Goal: Task Accomplishment & Management: Manage account settings

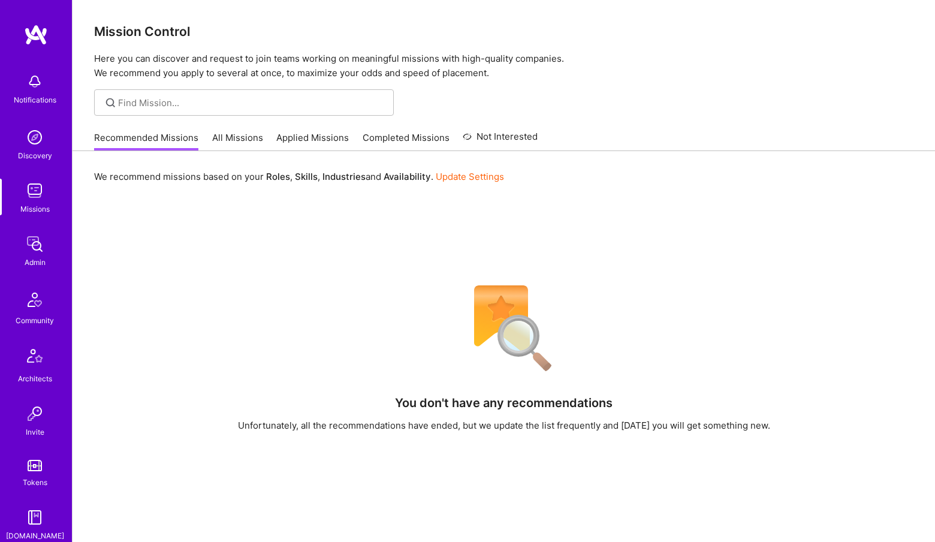
scroll to position [223, 0]
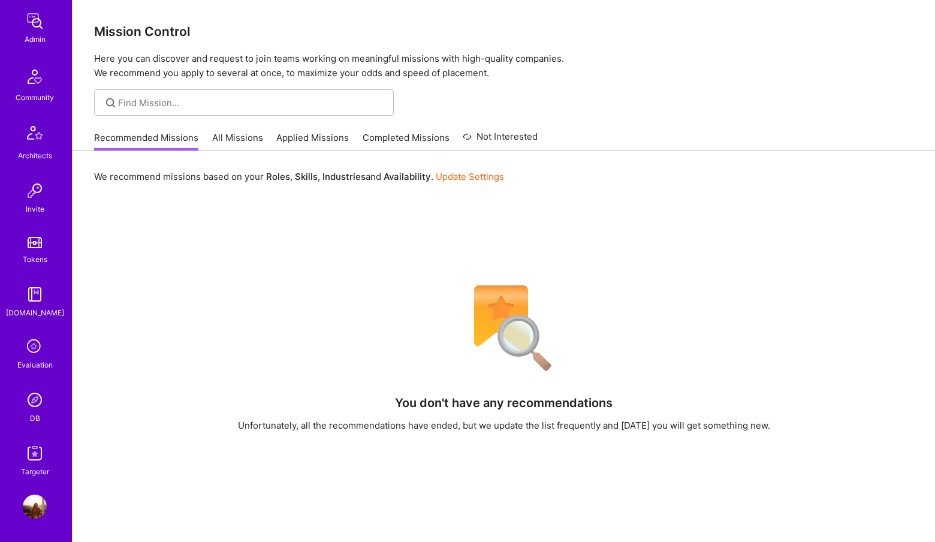
click at [35, 393] on img at bounding box center [35, 400] width 24 height 24
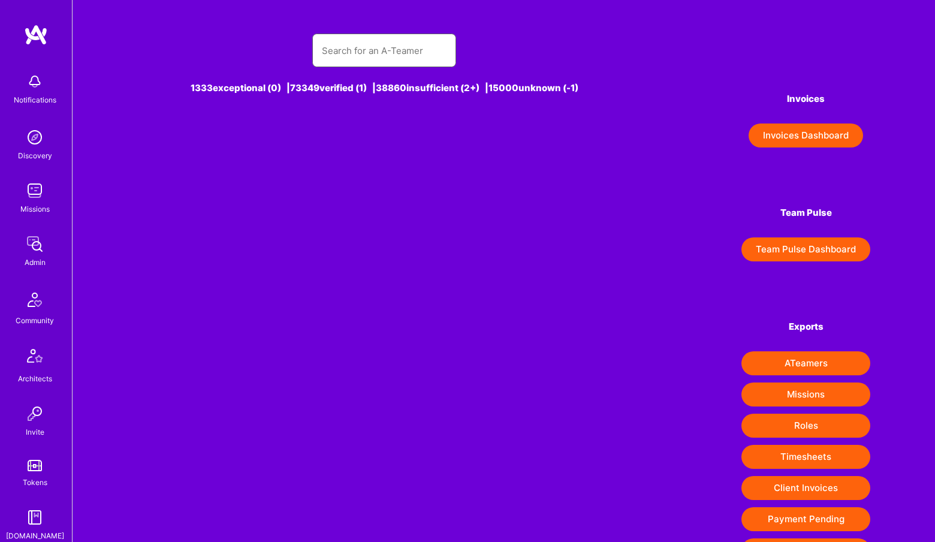
click at [388, 43] on input "text" at bounding box center [384, 50] width 125 height 31
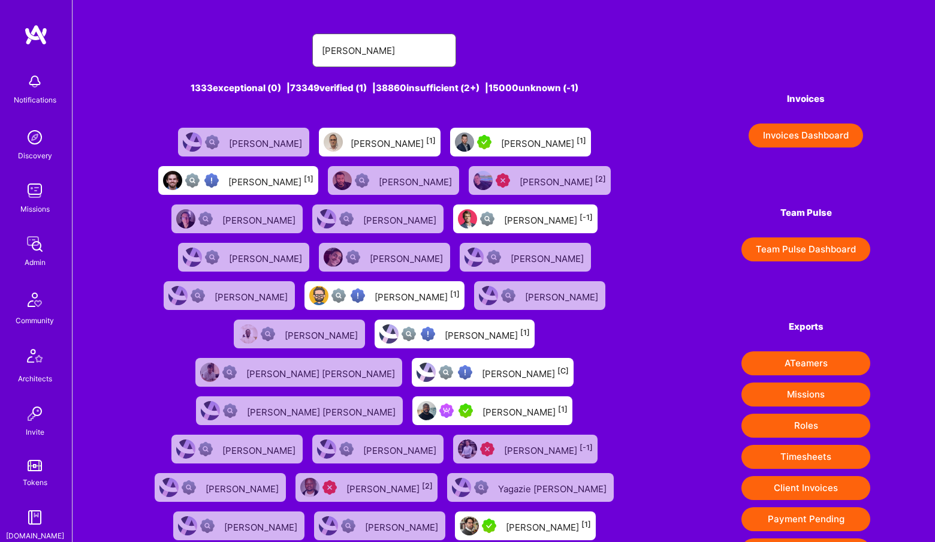
type input "[PERSON_NAME]"
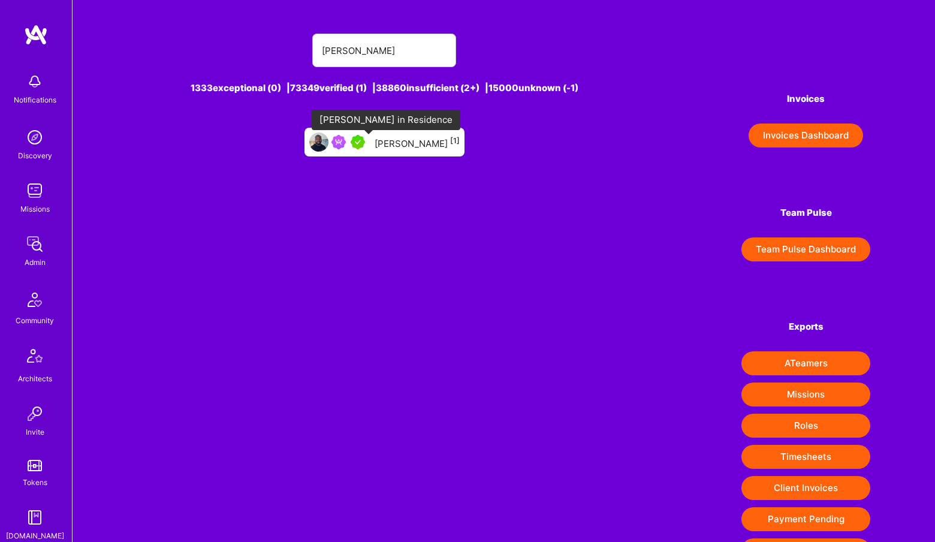
click at [365, 146] on img at bounding box center [358, 142] width 14 height 14
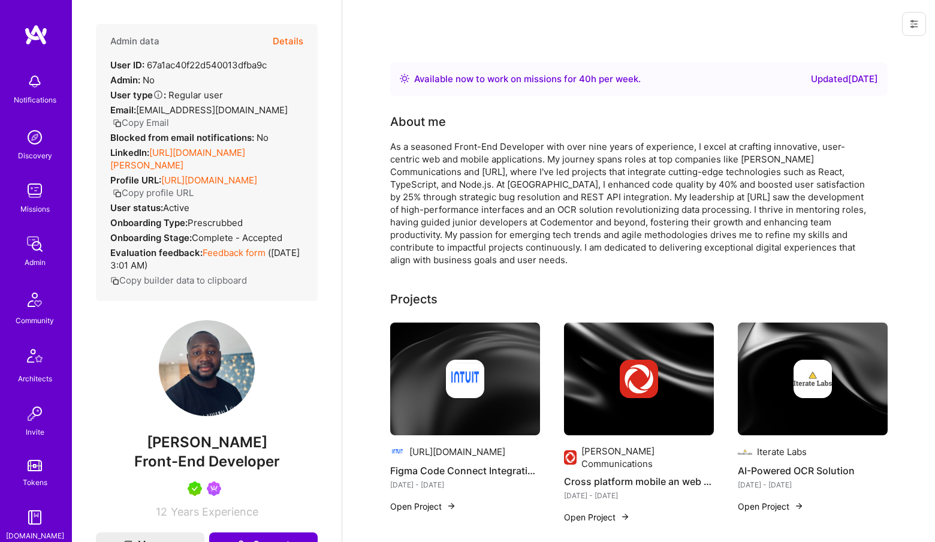
click at [292, 31] on button "Details" at bounding box center [288, 41] width 31 height 35
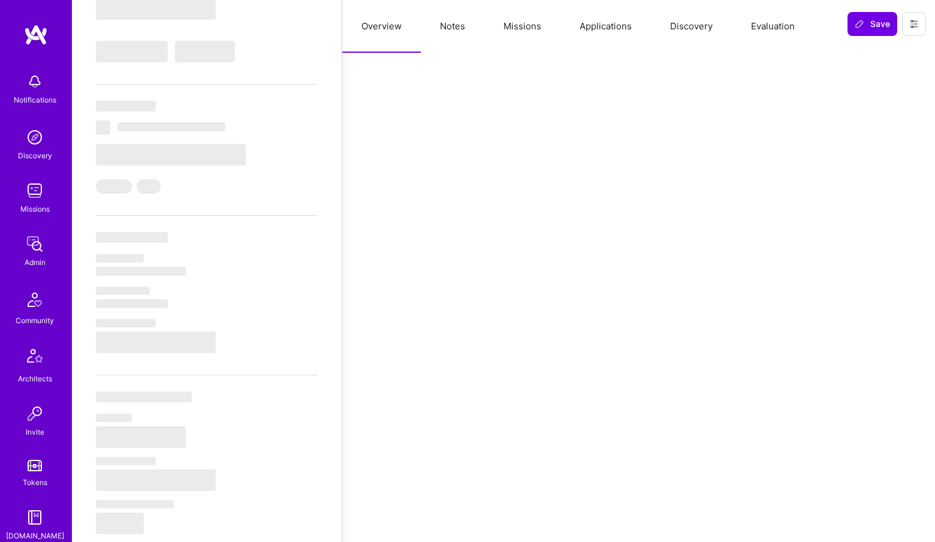
select select "Right Now"
select select "5"
select select "4"
select select "7"
select select "6"
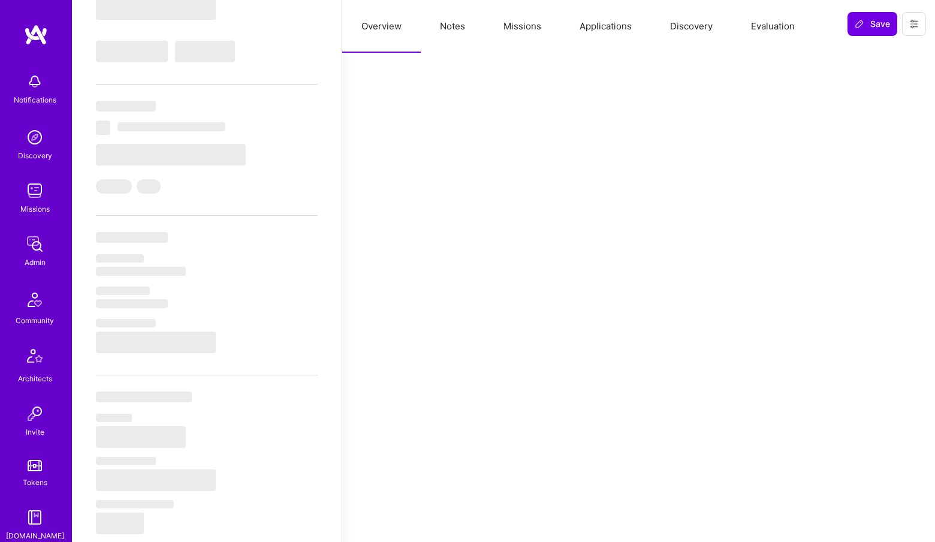
select select "CA"
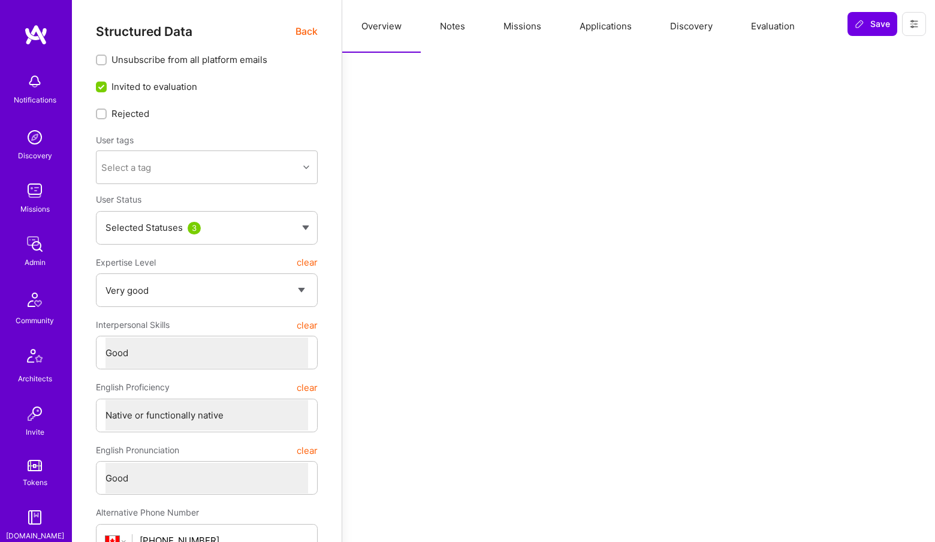
click at [529, 30] on button "Missions" at bounding box center [522, 26] width 76 height 53
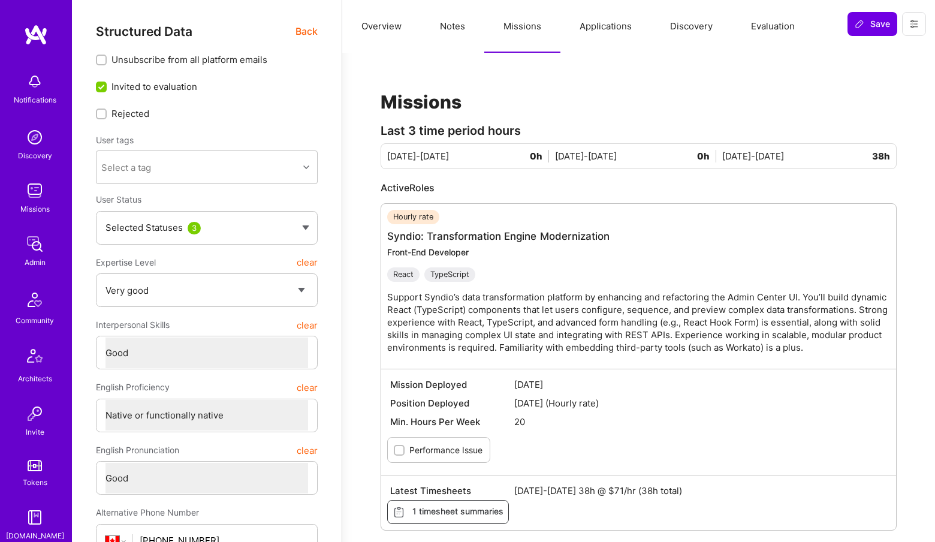
click at [458, 31] on button "Notes" at bounding box center [453, 26] width 64 height 53
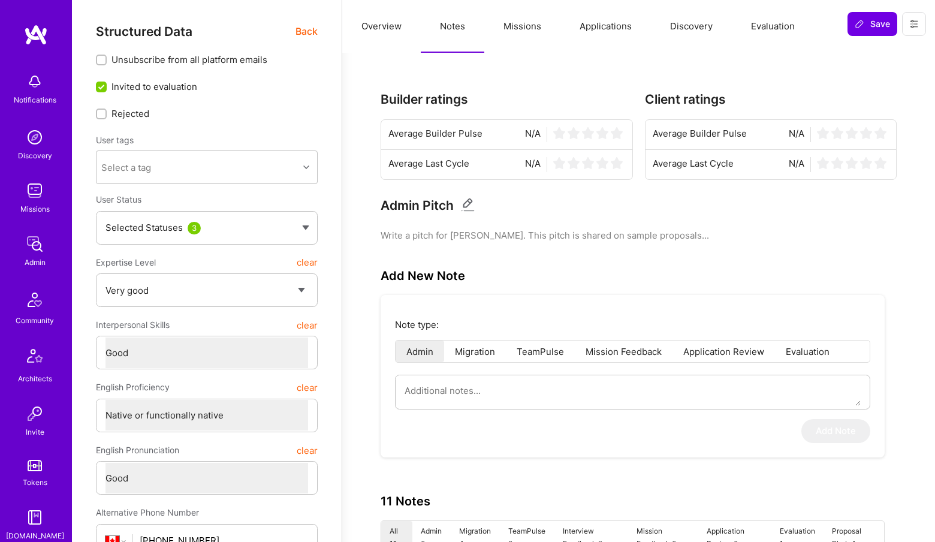
click at [292, 31] on div "Structured Data Back" at bounding box center [207, 31] width 222 height 15
click at [303, 29] on span "Back" at bounding box center [306, 31] width 22 height 15
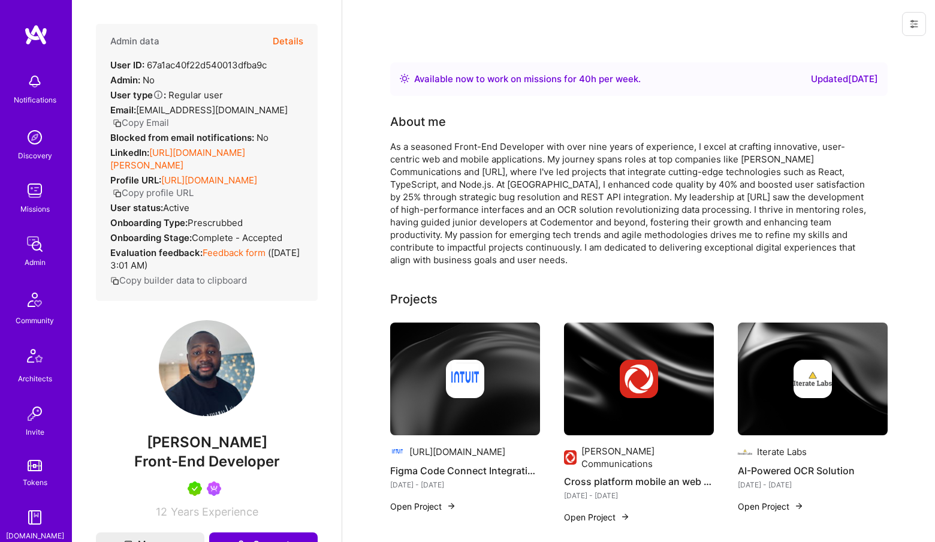
click at [242, 155] on link "[URL][DOMAIN_NAME][PERSON_NAME]" at bounding box center [177, 159] width 135 height 24
click at [291, 38] on button "Details" at bounding box center [288, 41] width 31 height 35
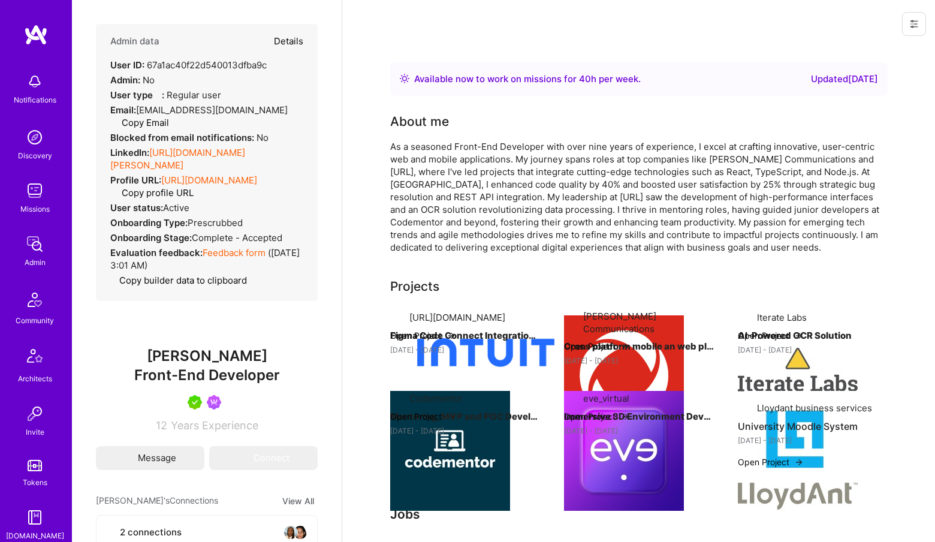
type textarea "x"
select select "5"
select select "4"
select select "7"
select select "6"
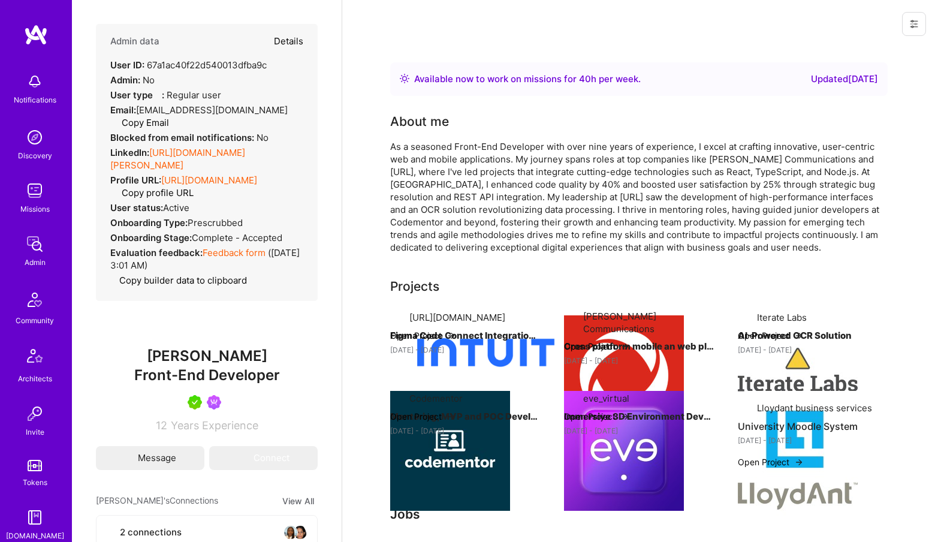
select select "CA"
select select "Right Now"
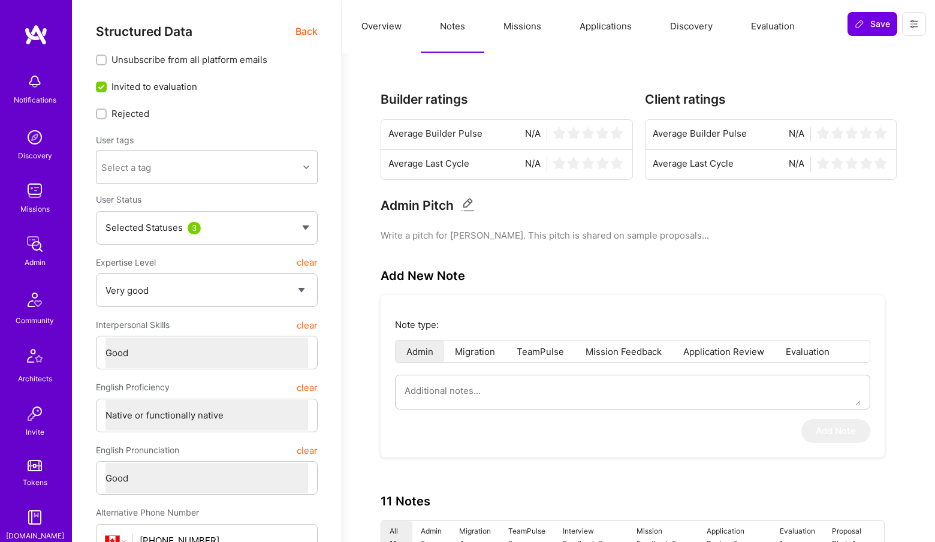
click at [310, 30] on span "Back" at bounding box center [306, 31] width 22 height 15
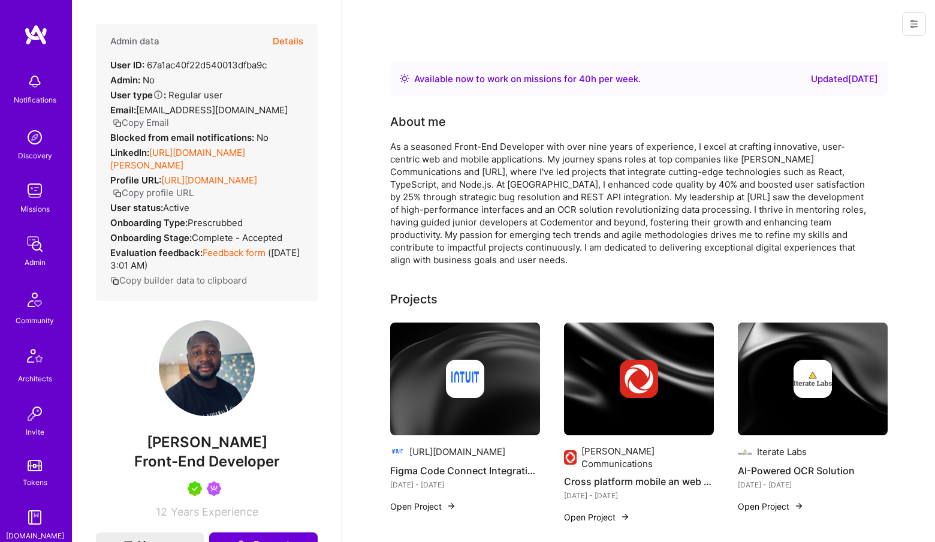
click at [290, 48] on button "Details" at bounding box center [288, 41] width 31 height 35
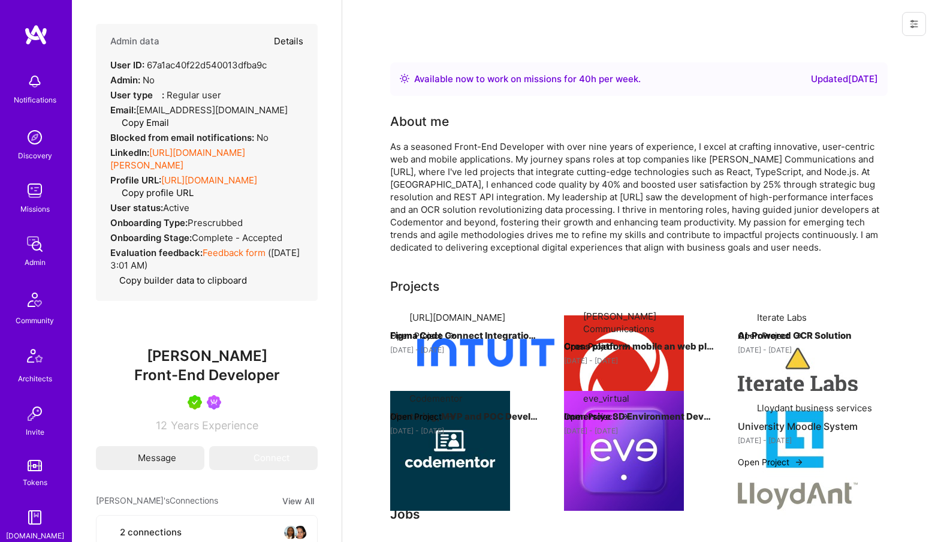
type textarea "x"
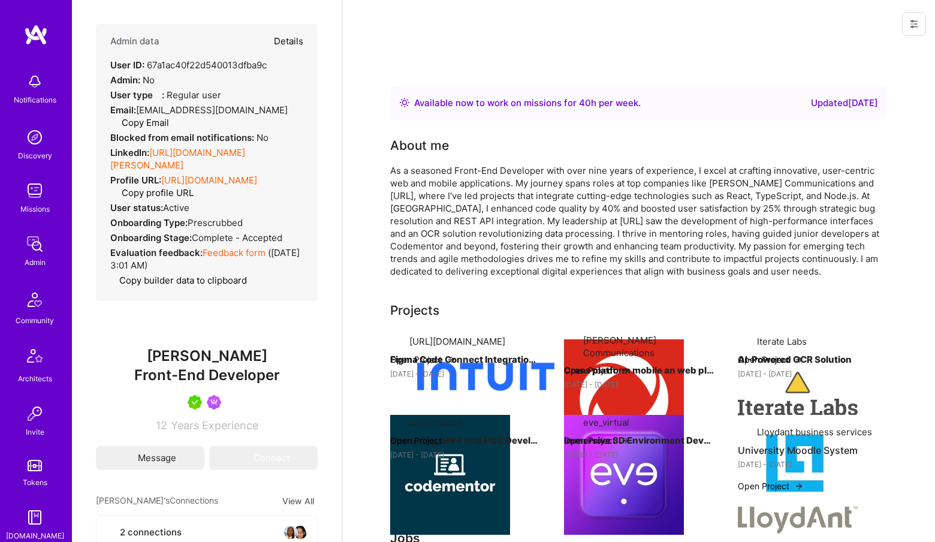
select select "5"
select select "4"
select select "7"
select select "6"
select select "CA"
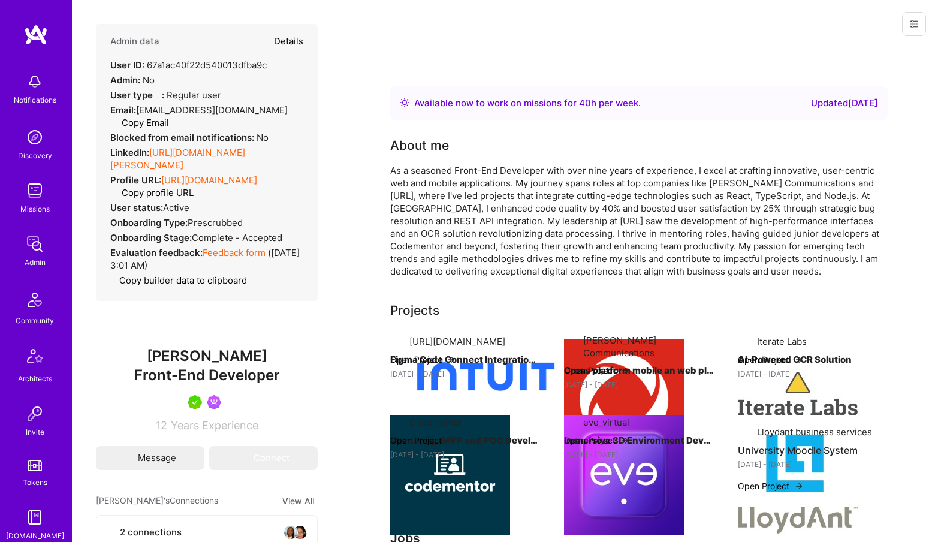
select select "Right Now"
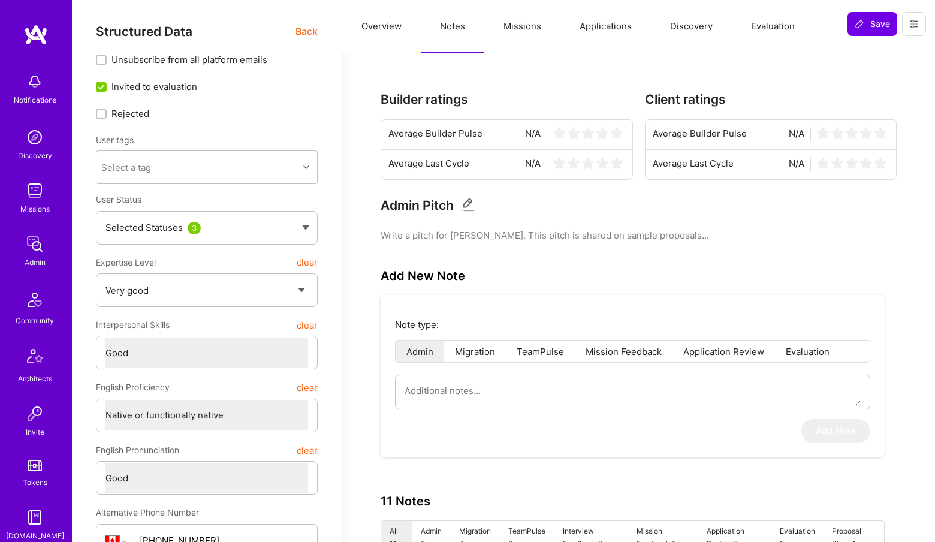
type textarea "x"
click at [521, 27] on button "Missions" at bounding box center [522, 26] width 76 height 53
